Goal: Task Accomplishment & Management: Use online tool/utility

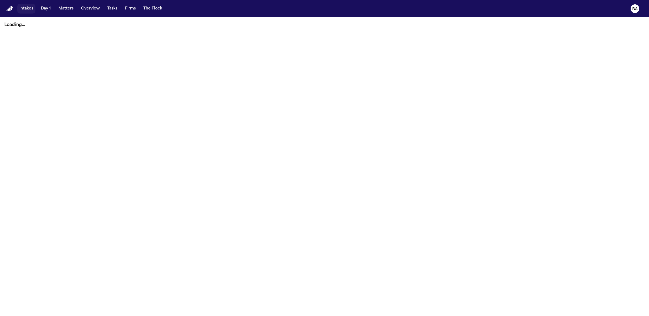
click at [18, 8] on button "Intakes" at bounding box center [26, 9] width 18 height 10
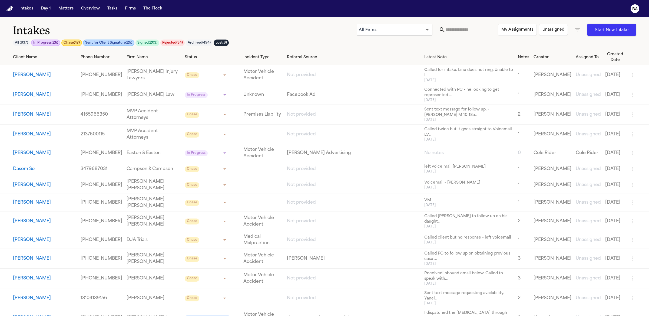
click at [39, 76] on button "Brandy Townsend" at bounding box center [32, 75] width 38 height 6
click at [40, 77] on button "Brandy Townsend" at bounding box center [32, 75] width 38 height 6
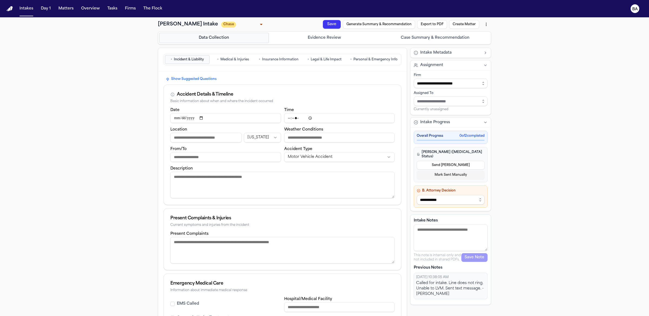
click at [330, 36] on button "Evidence Review" at bounding box center [325, 38] width 110 height 10
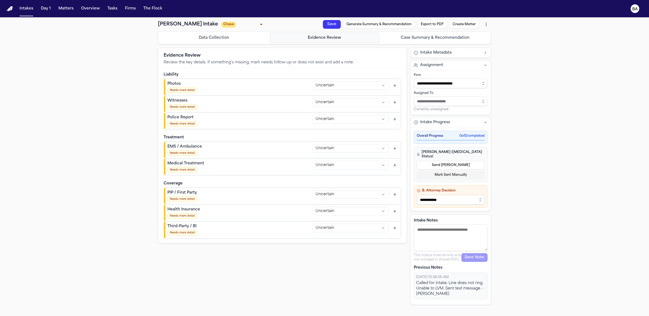
click at [325, 118] on html "**********" at bounding box center [324, 158] width 649 height 316
click at [124, 82] on html "**********" at bounding box center [324, 158] width 649 height 316
click at [367, 115] on html "**********" at bounding box center [324, 158] width 649 height 316
click at [97, 70] on html "**********" at bounding box center [324, 158] width 649 height 316
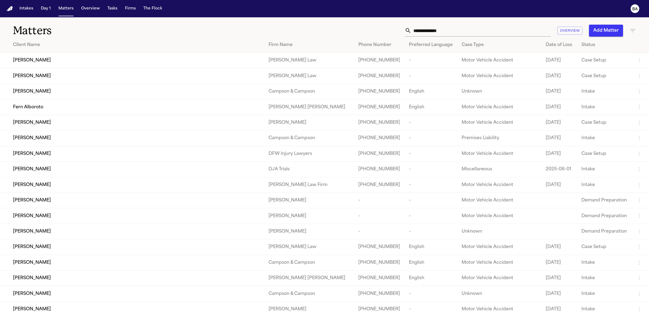
click at [63, 62] on div "[PERSON_NAME]" at bounding box center [136, 60] width 247 height 6
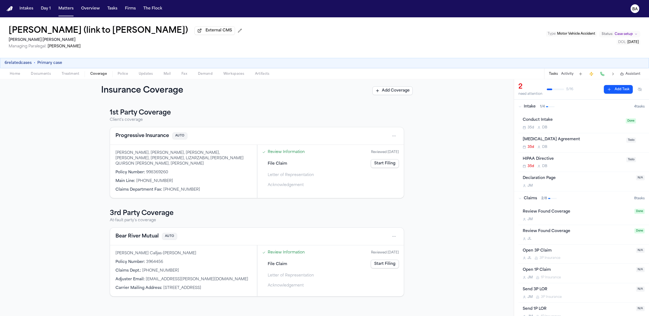
click at [28, 63] on button "6 related cases" at bounding box center [18, 62] width 27 height 5
click at [17, 73] on div "Quirson Lizarzabal (link to Melfis Herrera) External CMS Steele Adams Hosman Ma…" at bounding box center [324, 166] width 649 height 298
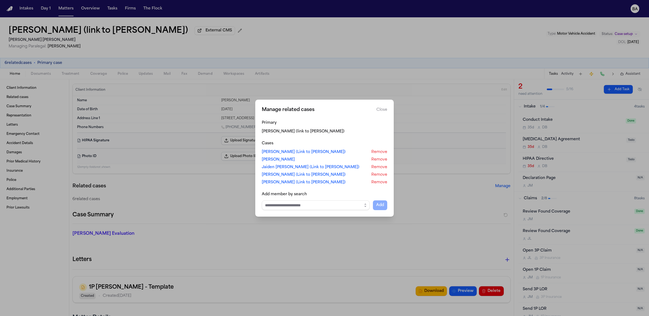
click at [386, 108] on button "Close" at bounding box center [381, 109] width 11 height 5
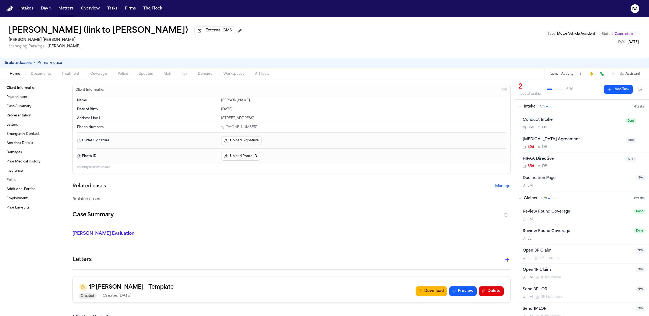
click at [96, 72] on span "Coverage" at bounding box center [98, 74] width 16 height 4
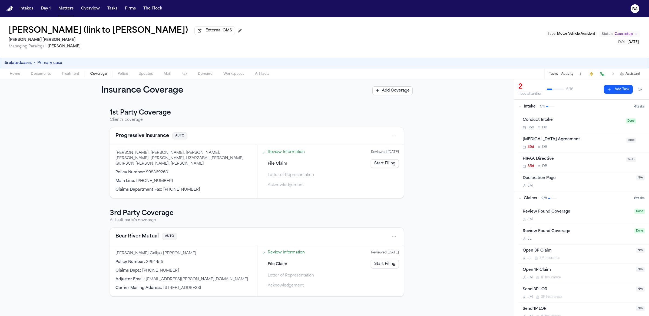
click at [382, 163] on link "Start Filing" at bounding box center [385, 163] width 28 height 9
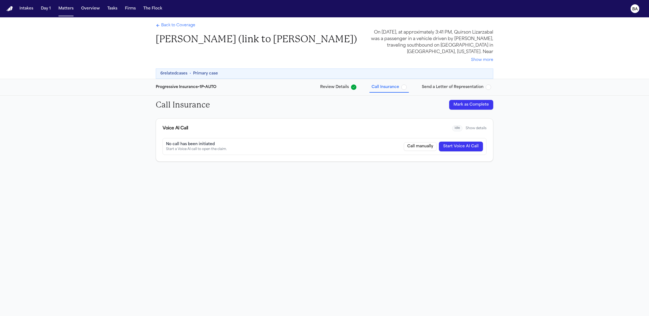
click at [344, 90] on button "Review Details" at bounding box center [338, 87] width 41 height 10
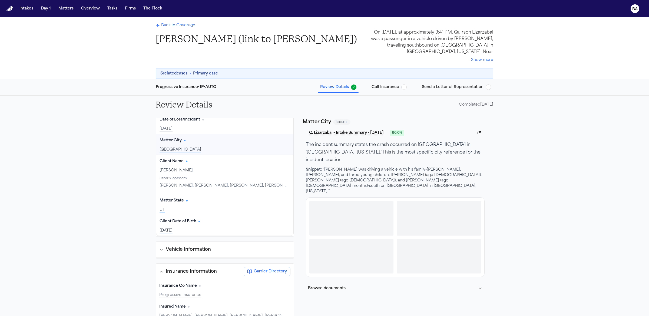
scroll to position [75, 0]
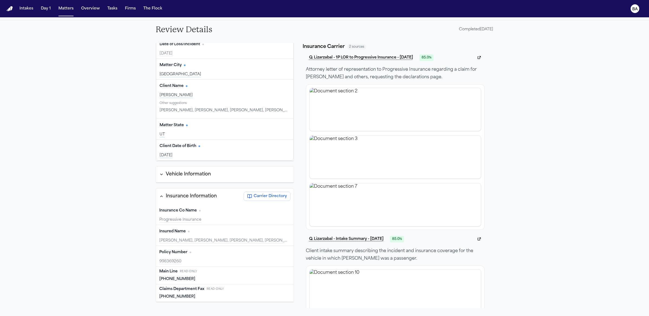
click at [271, 193] on span "Carrier Directory" at bounding box center [270, 195] width 33 height 5
click at [183, 294] on div "(833) 905-1751" at bounding box center [224, 296] width 131 height 5
click at [159, 267] on div "Main Line Read-only (800) 776-4737" at bounding box center [225, 275] width 138 height 18
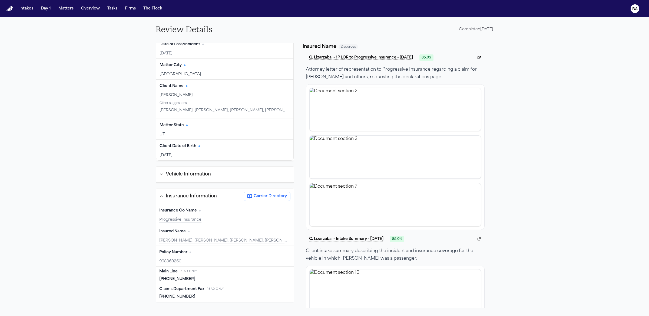
click at [551, 87] on div "Review Details Completed 09/11/2025 Client Information Client Address Edit 4464…" at bounding box center [324, 168] width 649 height 296
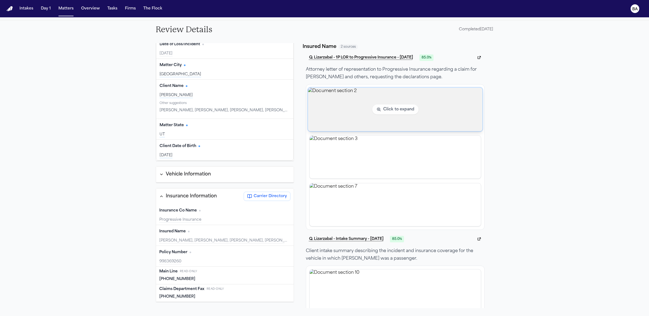
click at [409, 98] on img "View document section 2" at bounding box center [395, 109] width 175 height 44
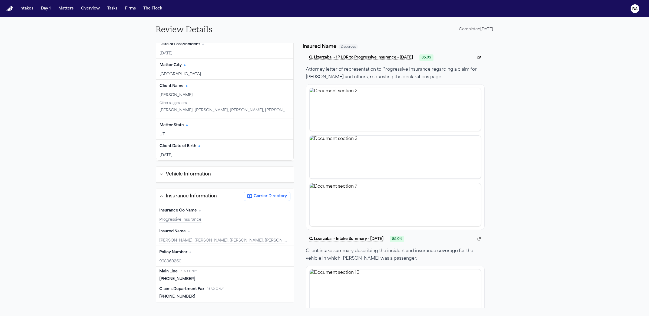
click at [535, 100] on div "Review Details Completed 09/11/2025 Client Information Client Address Edit 4464…" at bounding box center [324, 168] width 649 height 296
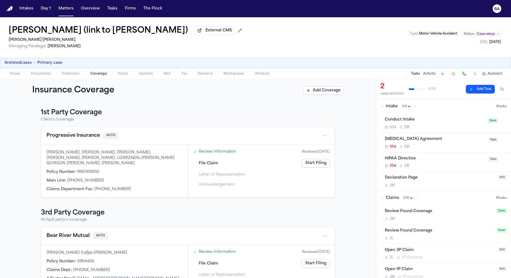
scroll to position [24, 0]
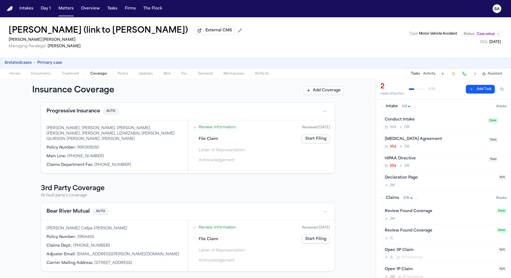
click at [31, 63] on button "6 related cases" at bounding box center [18, 62] width 27 height 5
click at [18, 73] on div "Quirson Lizarzabal (link to Melfis Herrera) External CMS Steele Adams Hosman Ma…" at bounding box center [255, 147] width 511 height 261
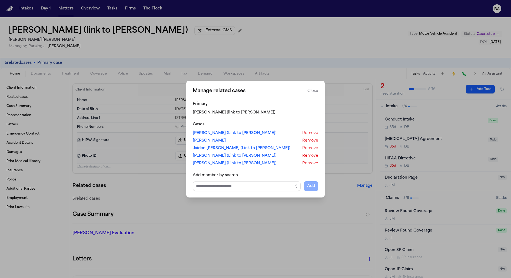
click at [155, 169] on button "Close manage related cases" at bounding box center [255, 139] width 511 height 278
